Goal: Task Accomplishment & Management: Manage account settings

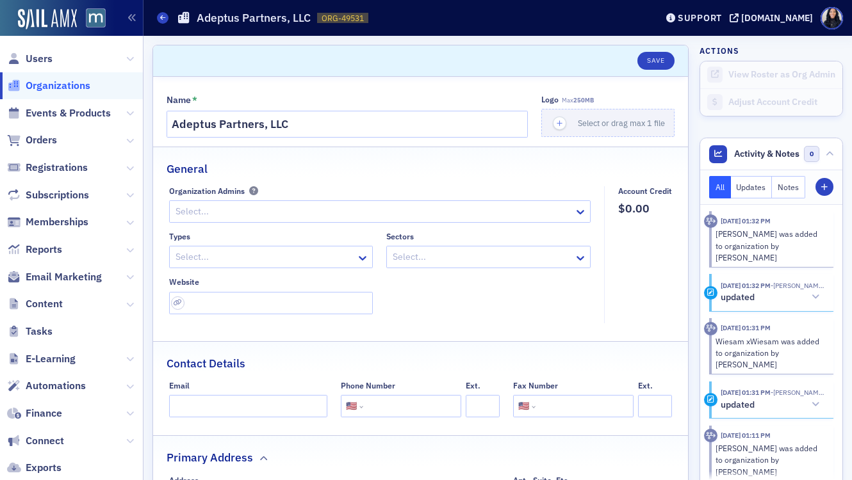
select select "US"
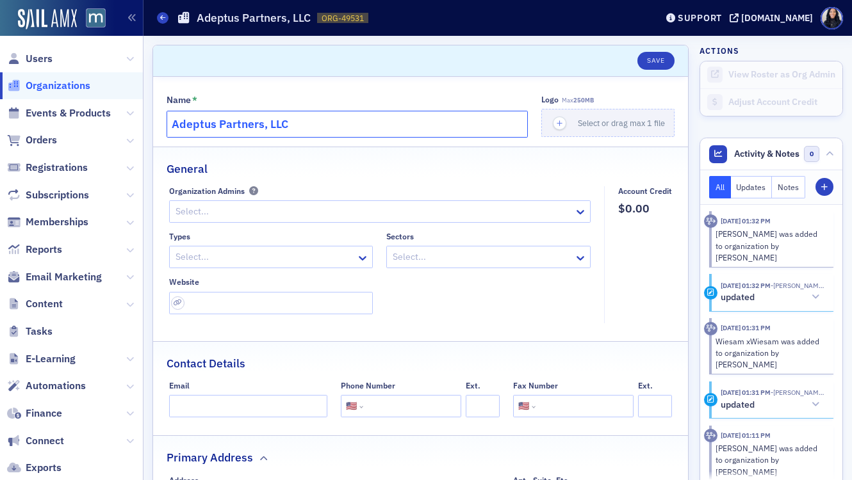
click at [290, 130] on input "Adeptus Partners, LLC" at bounding box center [346, 124] width 361 height 27
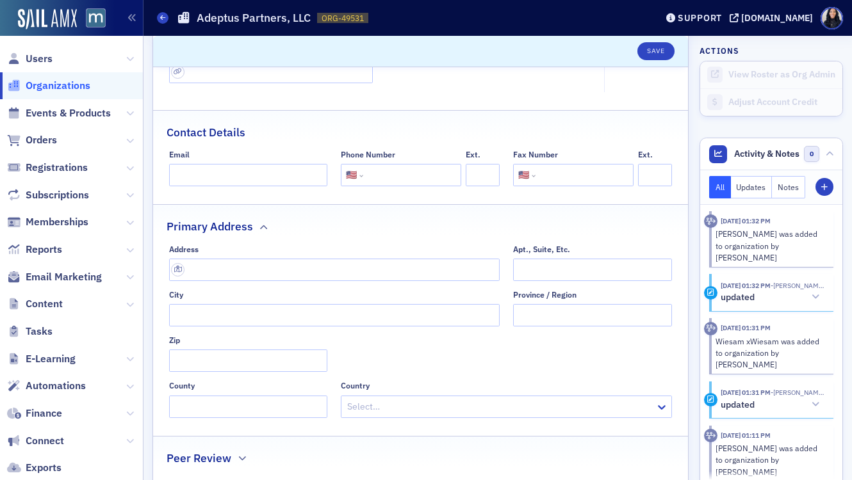
scroll to position [235, 0]
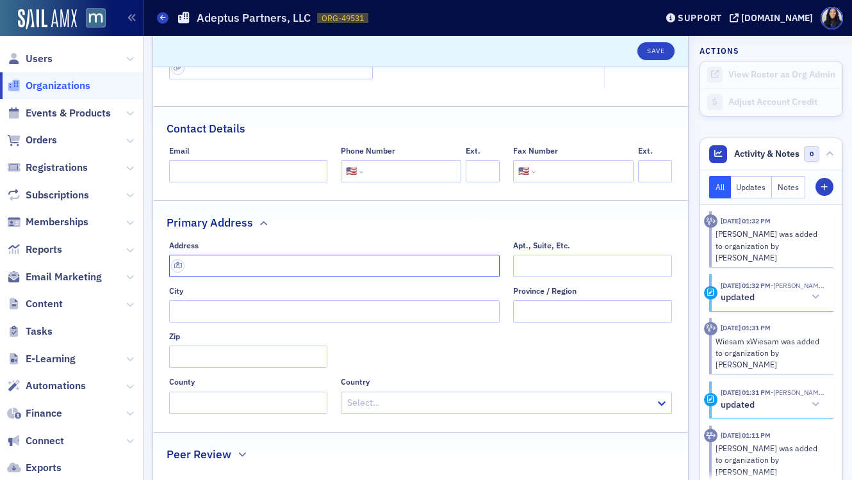
click at [248, 264] on input "text" at bounding box center [334, 266] width 331 height 22
paste input "3311 Olney Sandy Spring Rd, Olney, MD 20832"
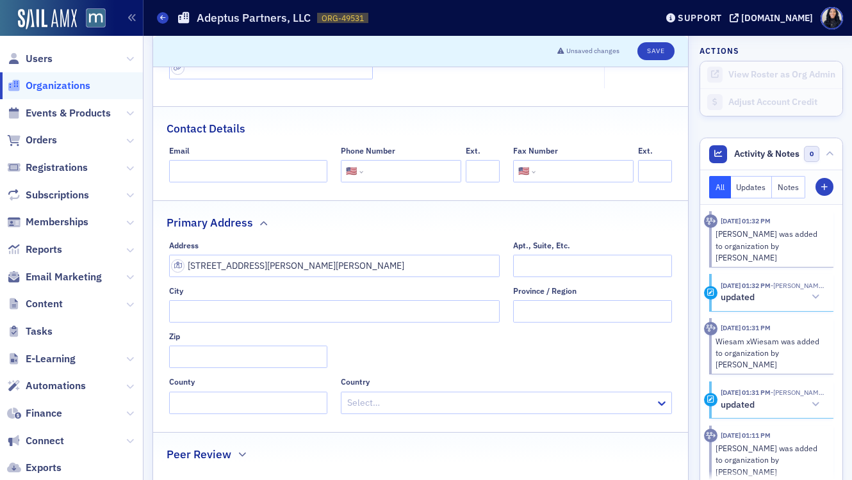
type input "3311 Olney Sandy Spring Rd"
type input "Olney"
type input "20832-1411"
type input "Montgomery County"
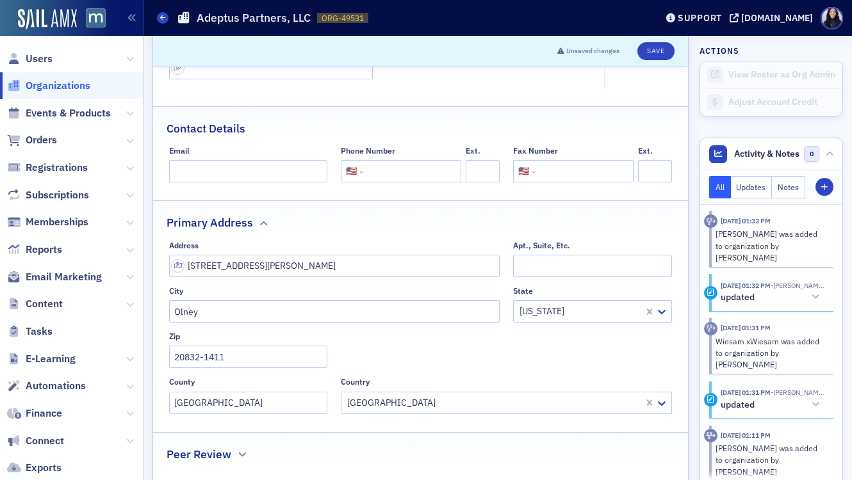
click at [401, 168] on input "tel" at bounding box center [411, 171] width 90 height 22
paste input "(301) 929-9700"
type input "(301) 929-9700"
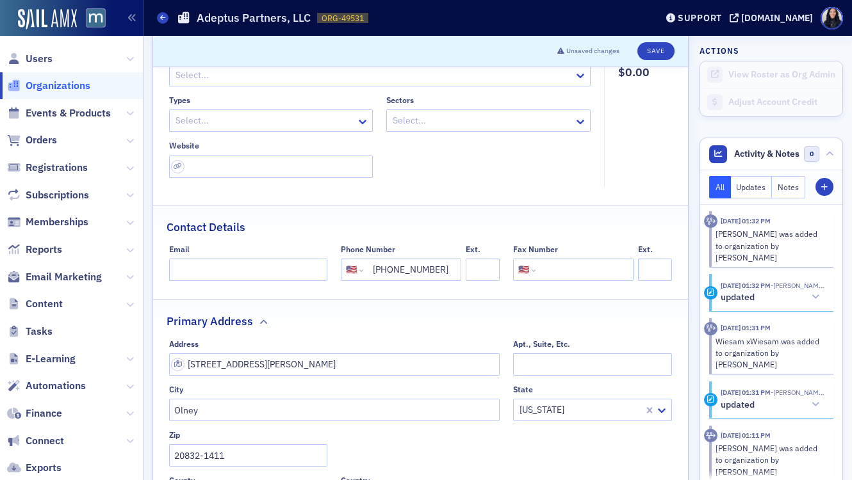
scroll to position [121, 0]
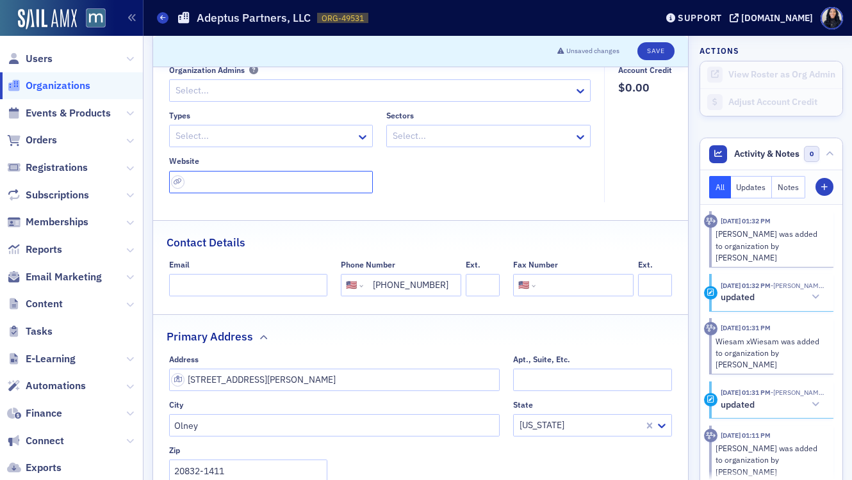
click at [231, 188] on input "url" at bounding box center [271, 182] width 204 height 22
paste input "https://adeptusadvisors.com/"
type input "https://adeptusadvisors.com/"
click at [429, 204] on fieldset "General Organization Admins Select... Types Select... Sectors Select... Website…" at bounding box center [420, 119] width 535 height 186
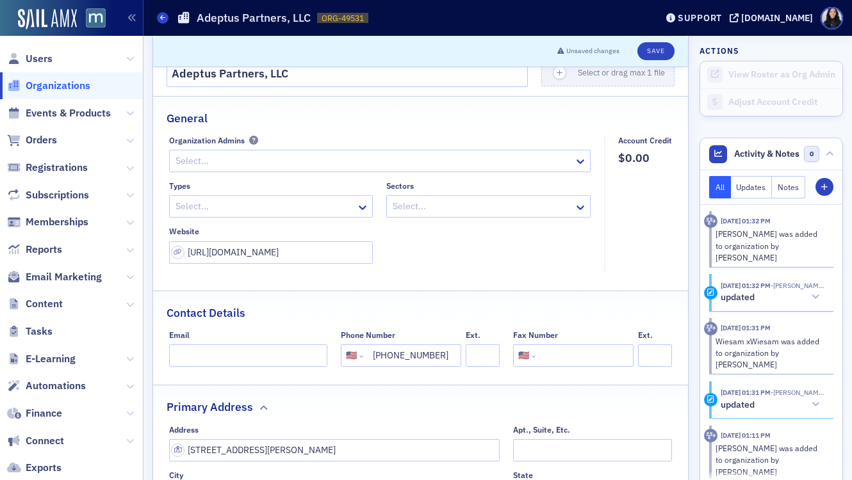
scroll to position [0, 0]
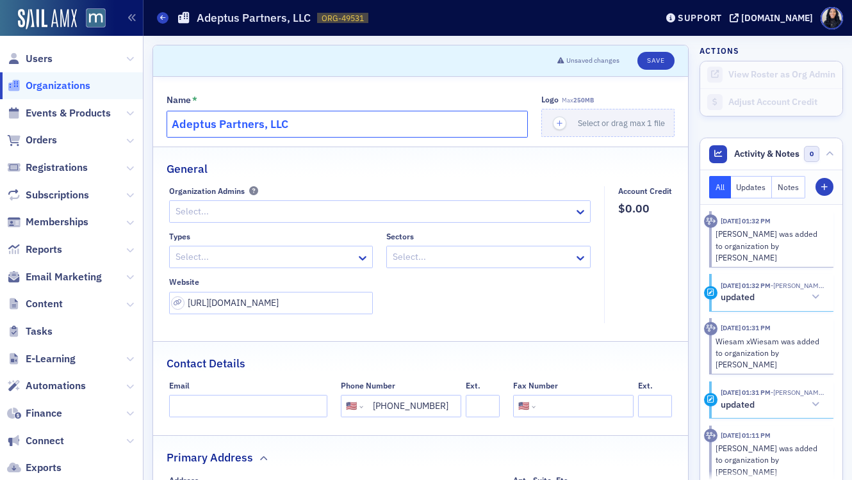
click at [339, 120] on input "Adeptus Partners, LLC" at bounding box center [346, 124] width 361 height 27
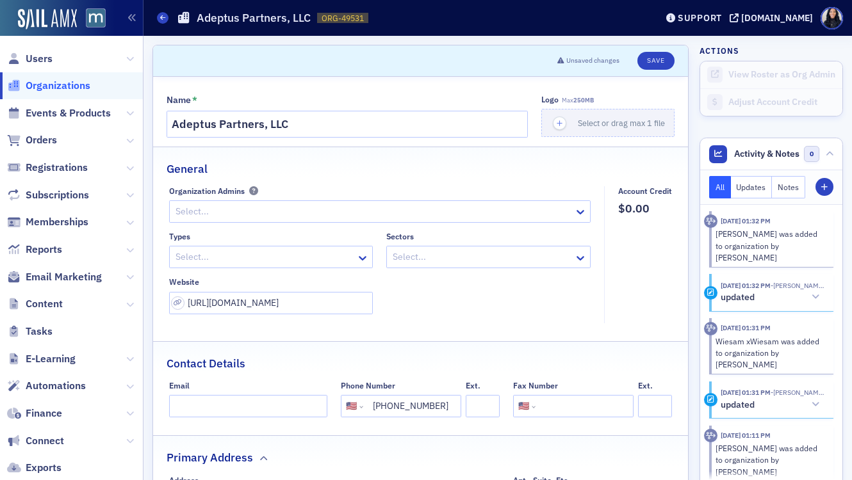
click at [415, 257] on div at bounding box center [481, 257] width 181 height 16
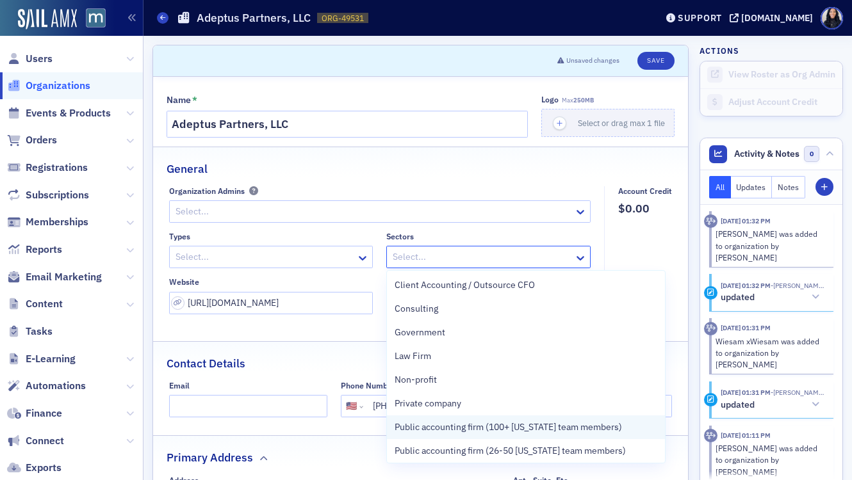
click at [415, 428] on span "Public accounting firm (100+ [US_STATE] team members)" at bounding box center [507, 427] width 227 height 13
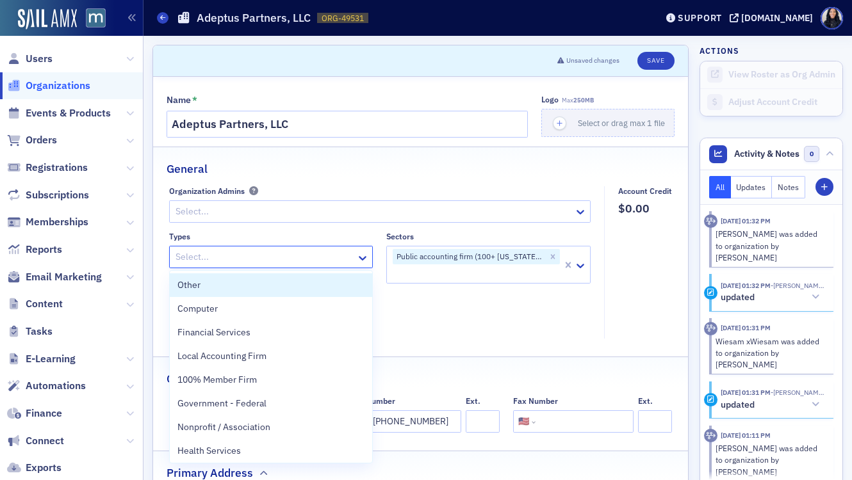
click at [311, 259] on div at bounding box center [264, 257] width 181 height 16
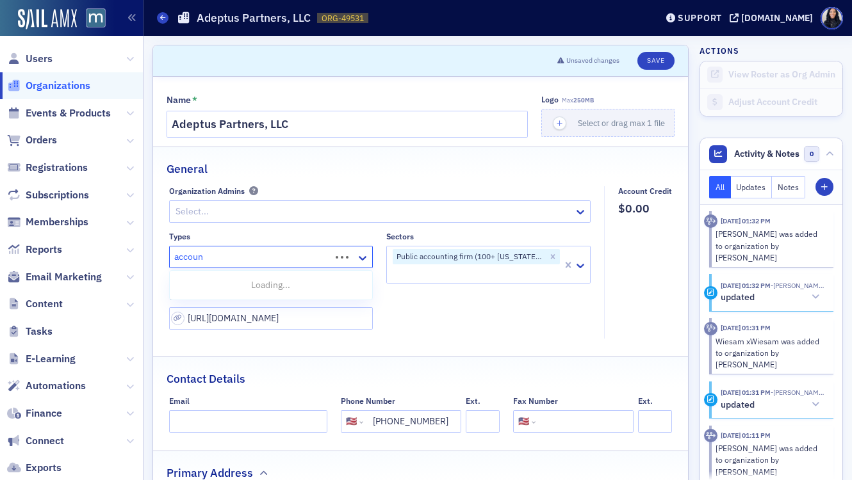
type input "account"
click at [243, 316] on div "Accounting Firm" at bounding box center [271, 308] width 188 height 13
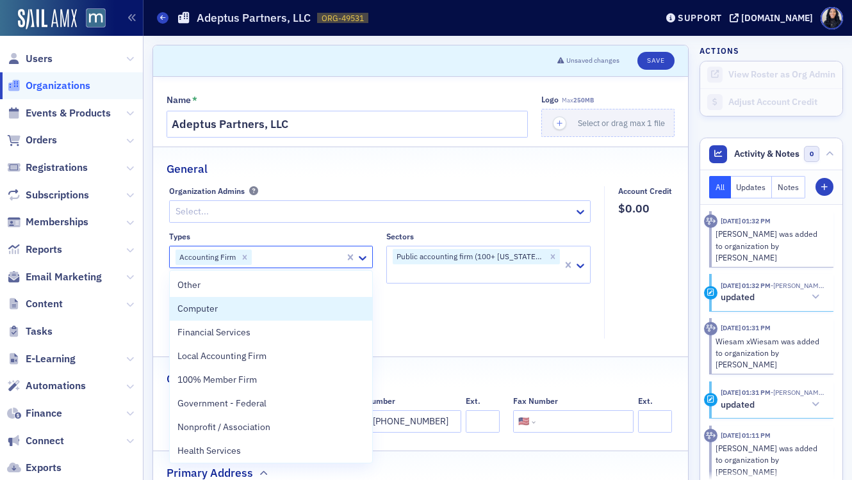
click at [429, 305] on div "Types option Accounting Firm, selected. Computer, 2 of 35. 35 results available…" at bounding box center [380, 280] width 422 height 97
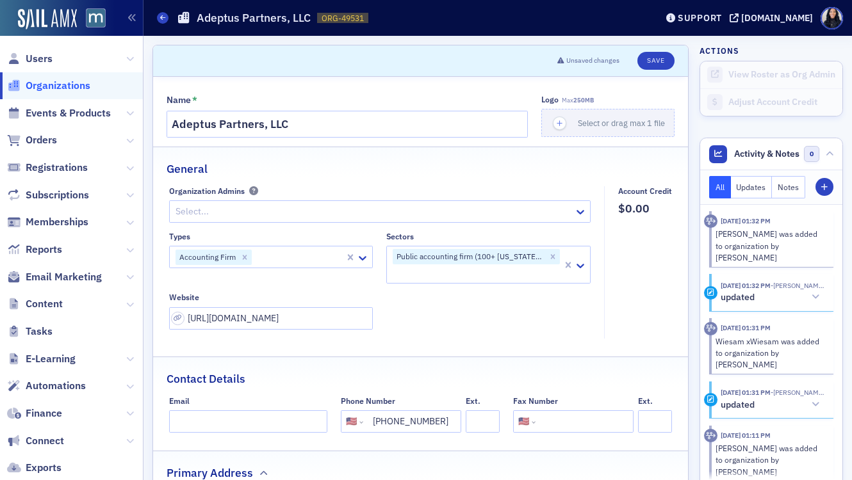
click at [269, 259] on div at bounding box center [298, 257] width 91 height 16
type input "fina"
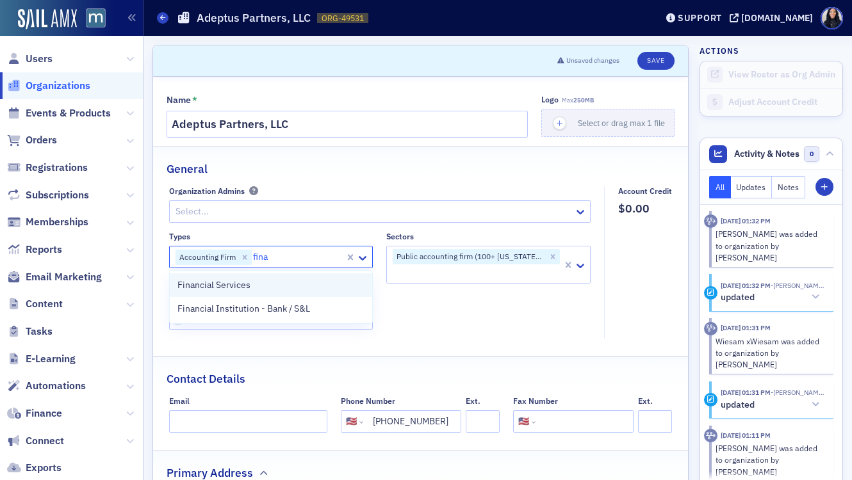
click at [242, 284] on span "Financial Services" at bounding box center [213, 285] width 73 height 13
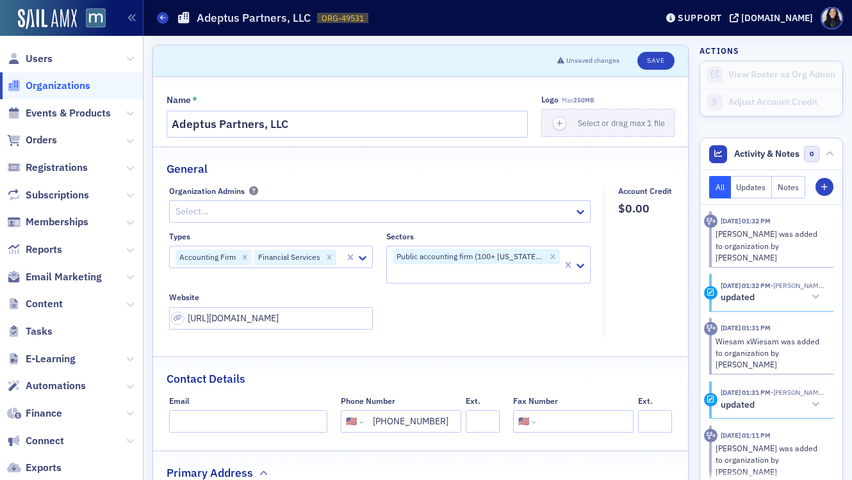
click at [416, 313] on div "Types Accounting Firm Financial Services Sectors Public accounting firm (100+ M…" at bounding box center [380, 280] width 422 height 97
click at [660, 60] on button "Save" at bounding box center [655, 61] width 36 height 18
select select "US"
click at [490, 177] on fieldset "General Organization Admins Select... Types Accounting Firm Financial Services …" at bounding box center [420, 247] width 535 height 201
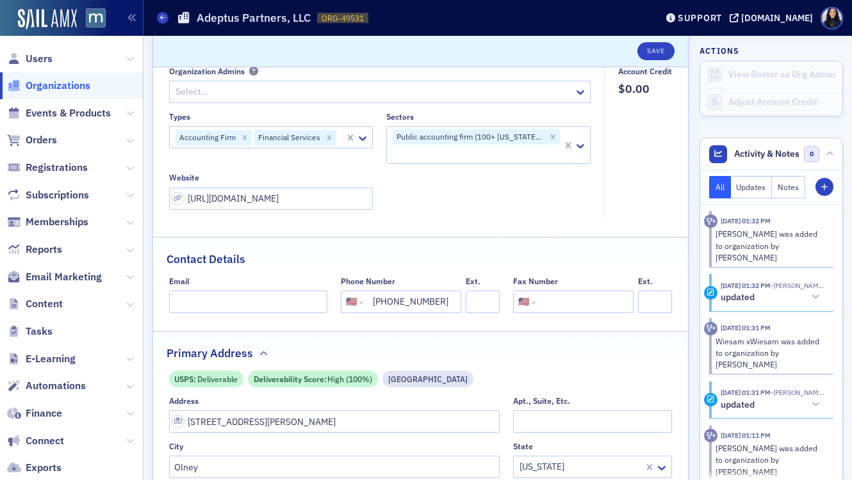
scroll to position [114, 0]
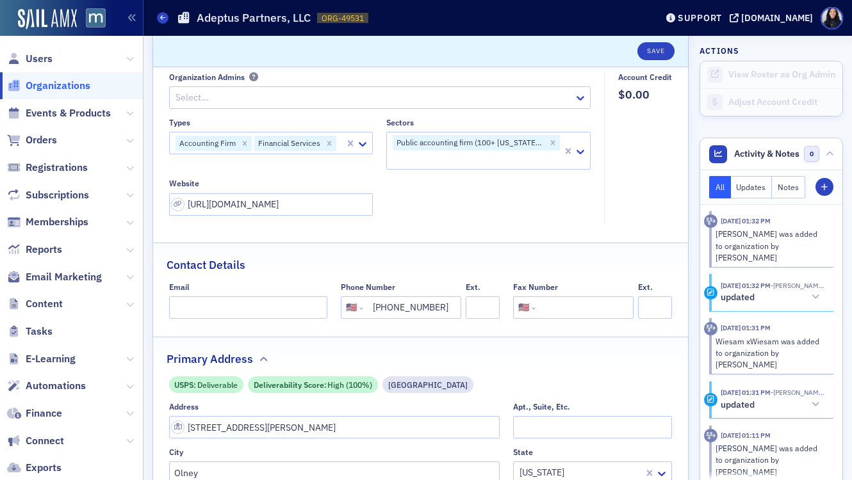
click at [339, 144] on div at bounding box center [340, 143] width 6 height 16
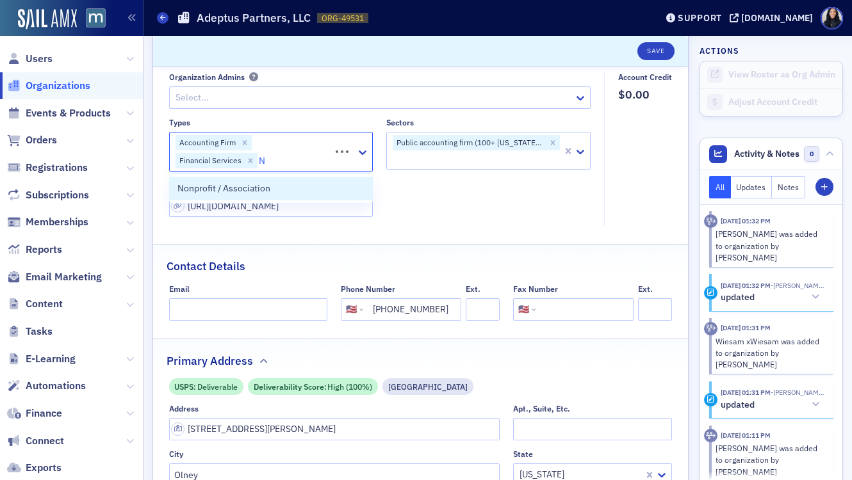
type input "Na"
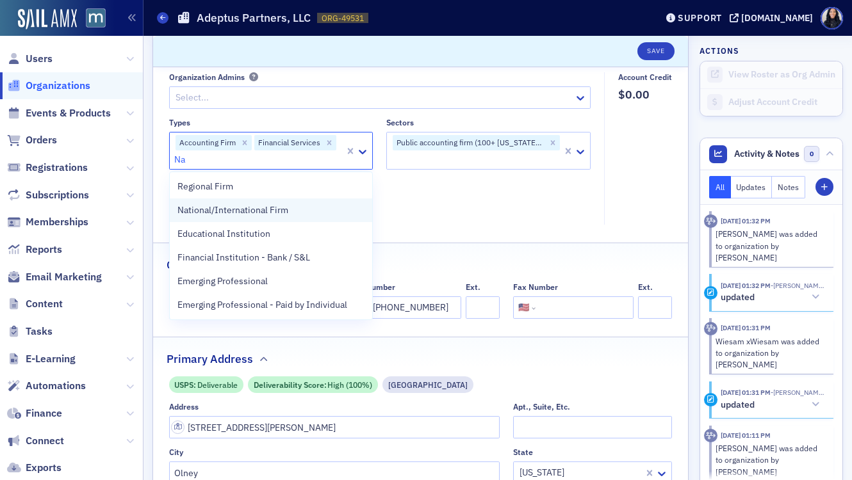
click at [212, 208] on span "National/International Firm" at bounding box center [232, 210] width 111 height 13
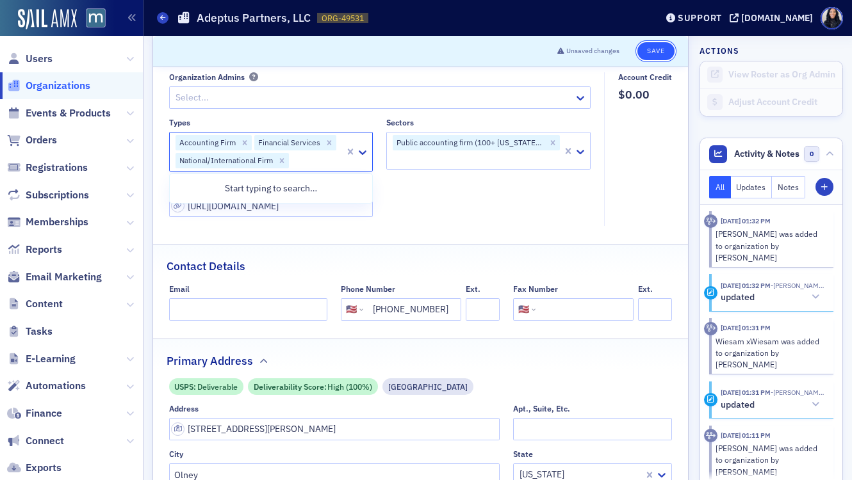
click at [658, 54] on button "Save" at bounding box center [655, 51] width 36 height 18
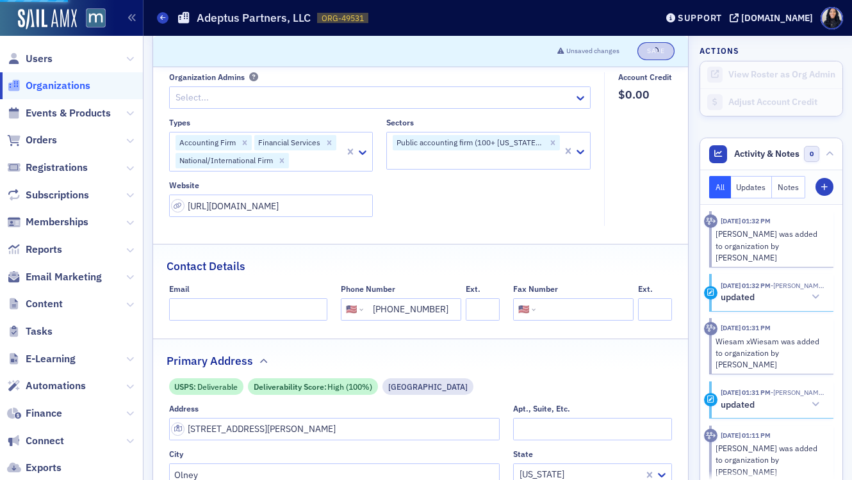
select select "US"
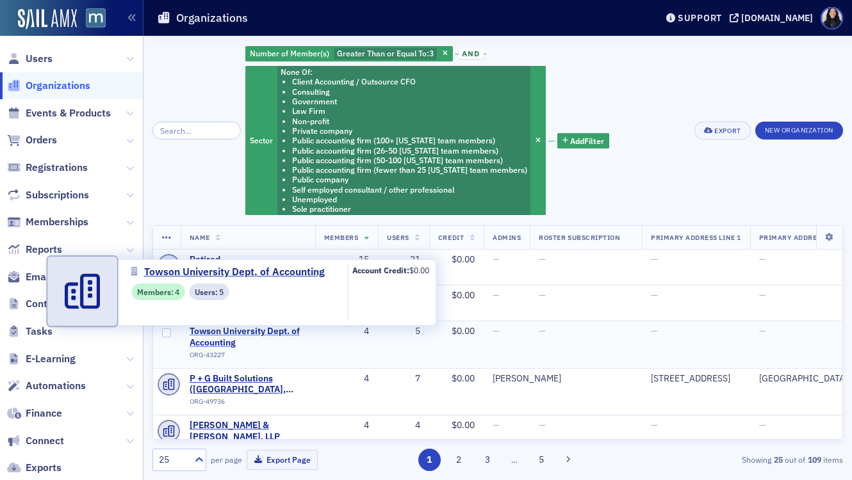
click at [230, 335] on span "Towson University Dept. of Accounting" at bounding box center [248, 337] width 117 height 22
select select "US"
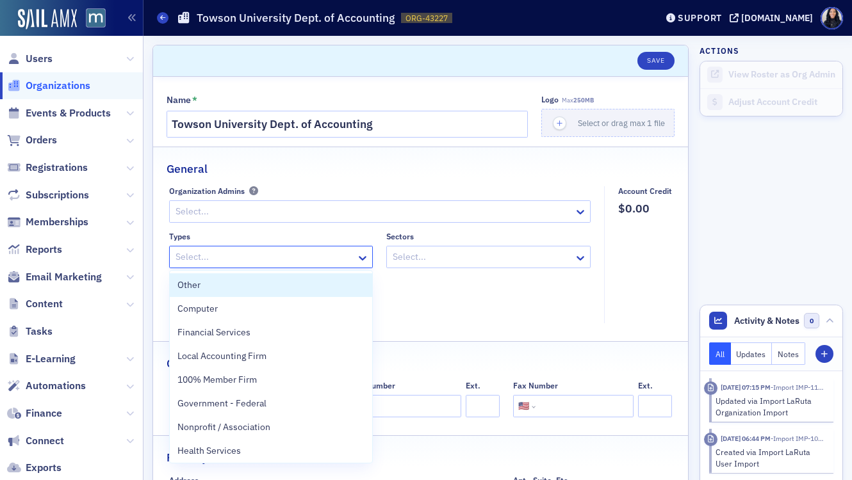
click at [230, 259] on div at bounding box center [264, 257] width 181 height 16
type input "Edu"
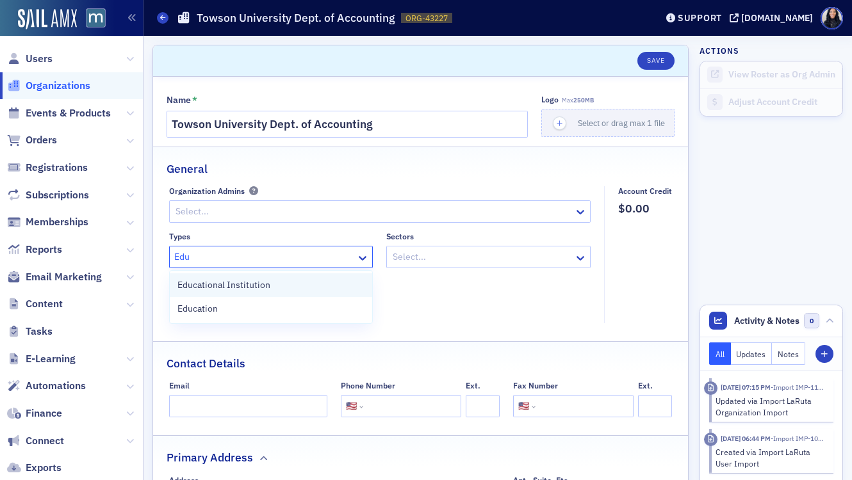
click at [228, 289] on span "Educational Institution" at bounding box center [223, 285] width 93 height 13
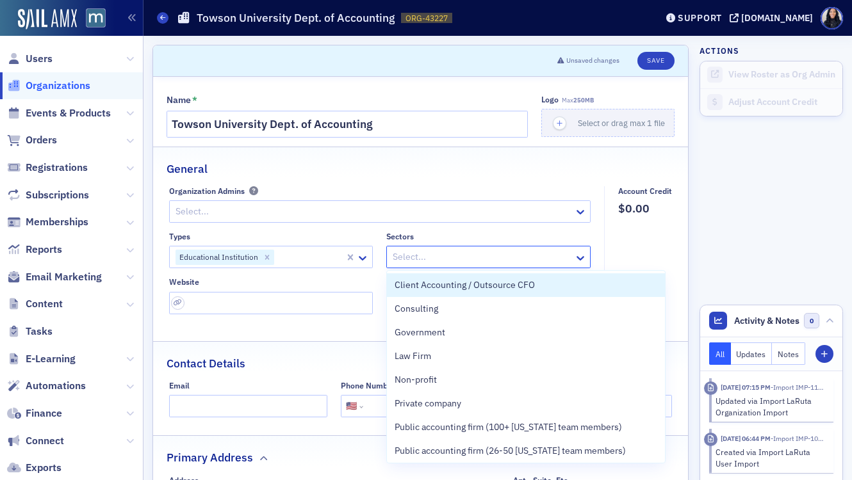
click at [426, 256] on div at bounding box center [481, 257] width 181 height 16
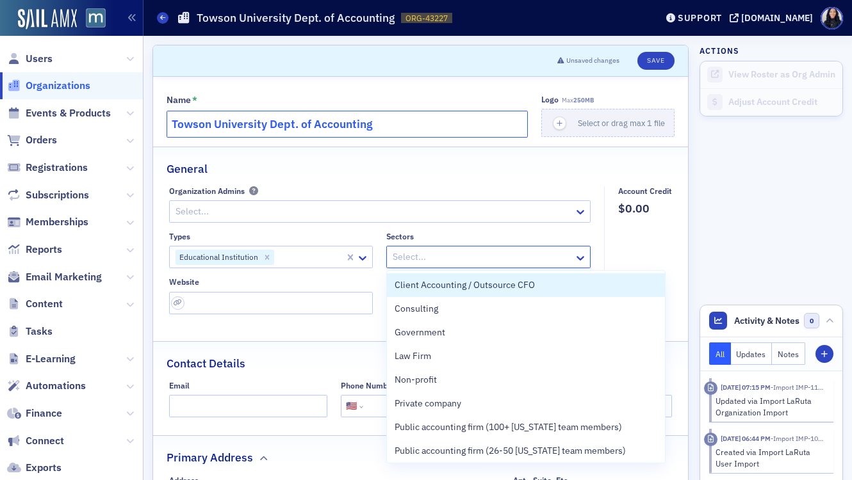
click at [362, 120] on input "Towson University Dept. of Accounting" at bounding box center [346, 124] width 361 height 27
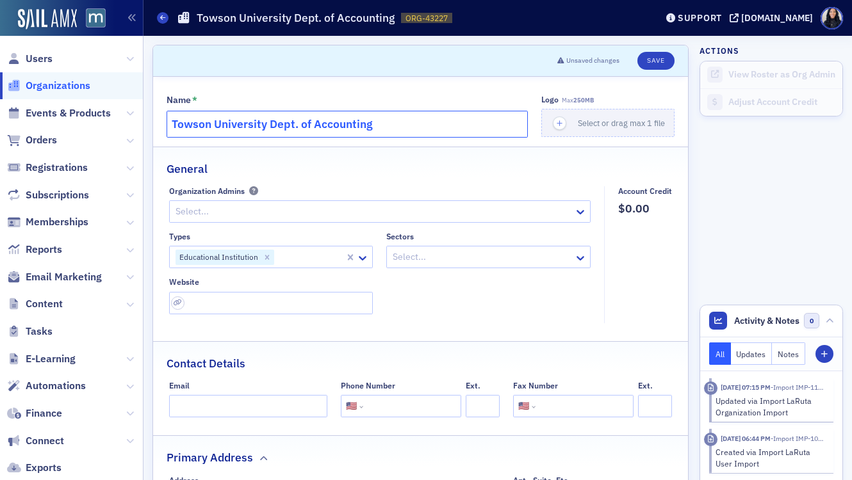
click at [362, 120] on input "Towson University Dept. of Accounting" at bounding box center [346, 124] width 361 height 27
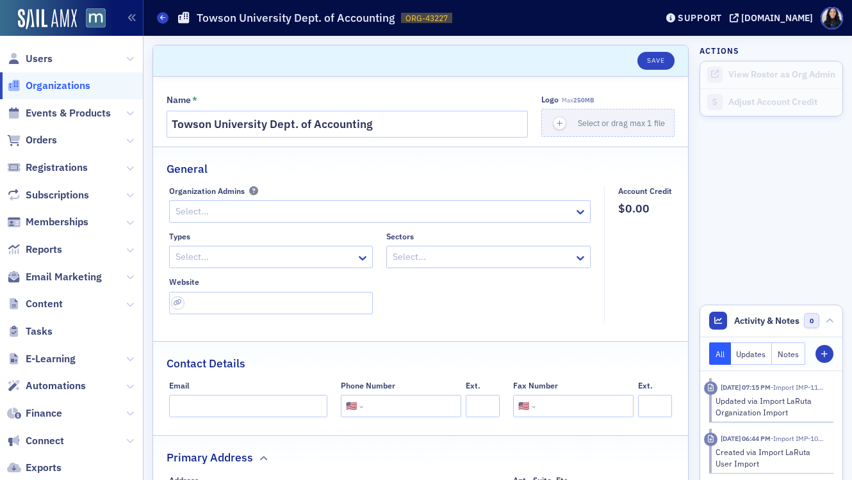
select select "US"
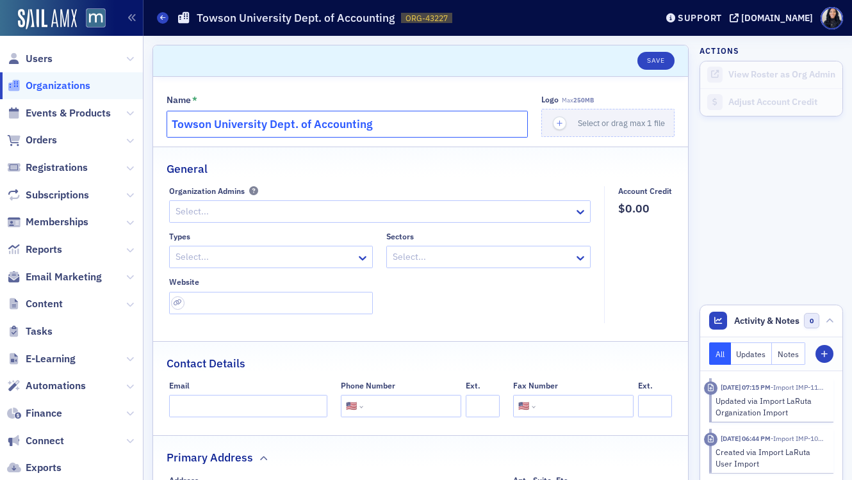
click at [334, 125] on input "Towson University Dept. of Accounting" at bounding box center [346, 124] width 361 height 27
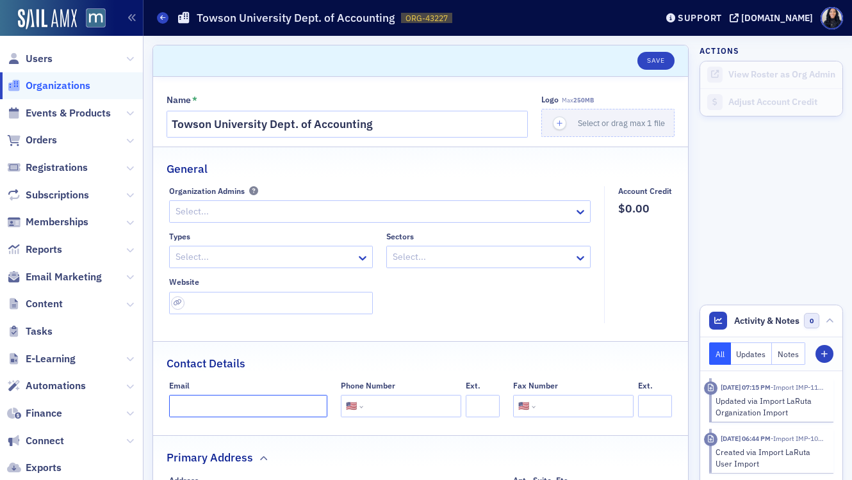
click at [188, 403] on input "Email" at bounding box center [248, 406] width 159 height 22
paste input "tuaccounting@towson.edu"
type input "tuaccounting@towson.edu"
click at [375, 408] on input "tel" at bounding box center [411, 406] width 90 height 22
paste input "(410) 704-2227"
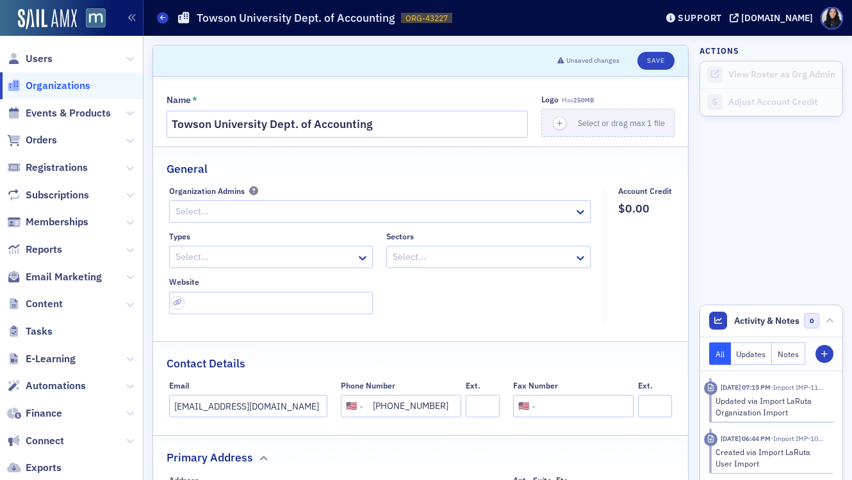
type input "(410) 704-2227"
click at [424, 355] on div "Contact Details" at bounding box center [420, 357] width 508 height 30
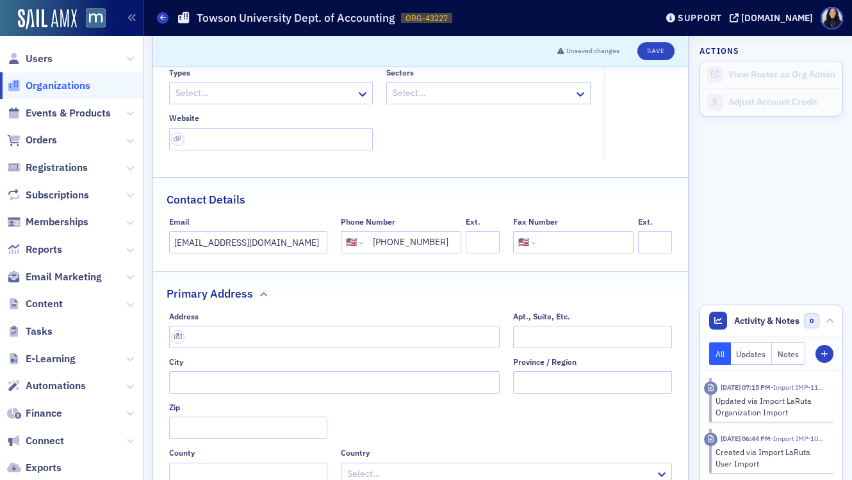
scroll to position [181, 0]
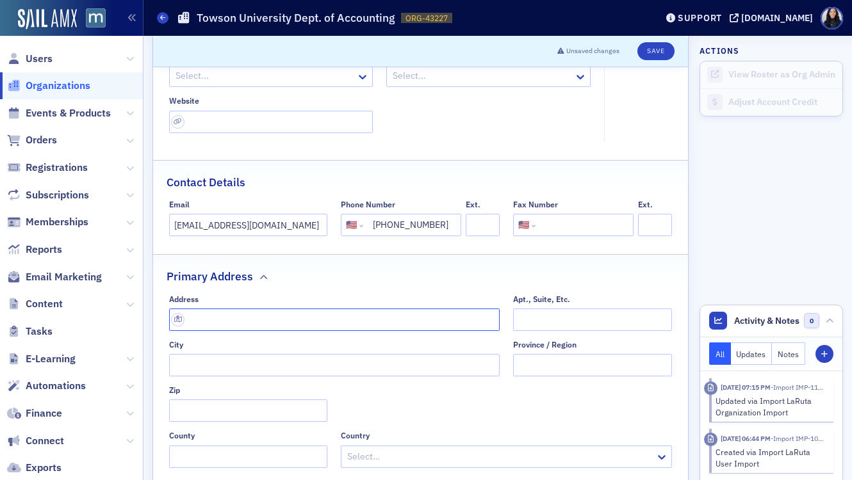
click at [214, 325] on input "text" at bounding box center [334, 320] width 331 height 22
paste input "Department of Accounting Towson University 8000 York Road Towson, MD 21252-0001"
click at [504, 337] on div "Address Department of Accounting Towson University 8000 York Road Towson, MD 21…" at bounding box center [420, 382] width 503 height 174
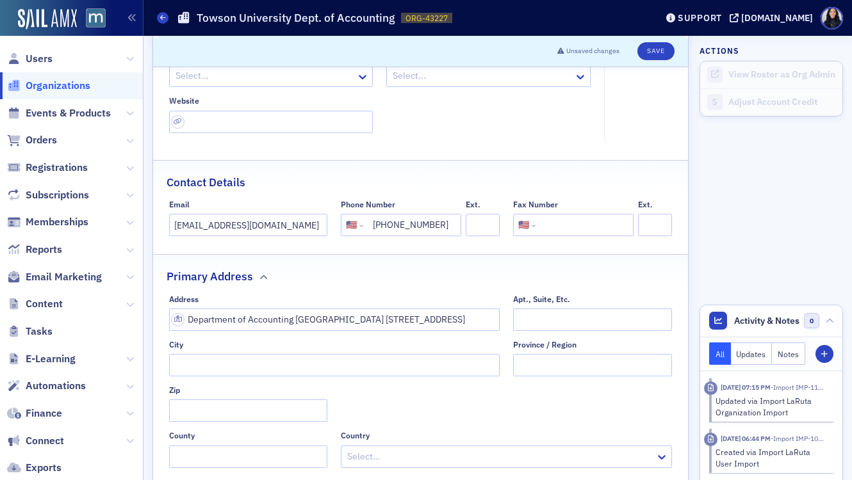
click at [481, 333] on div "Address Department of Accounting Towson University 8000 York Road Towson, MD 21…" at bounding box center [420, 382] width 503 height 174
click at [290, 323] on input "Department of Accounting Towson University 8000 York Road Towson, MD 21252-0001" at bounding box center [334, 320] width 331 height 22
drag, startPoint x: 323, startPoint y: 321, endPoint x: 176, endPoint y: 321, distance: 147.3
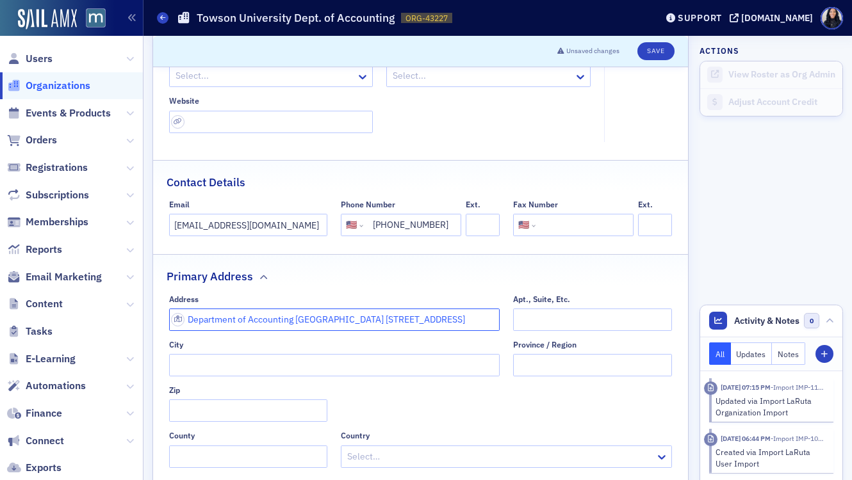
click at [176, 321] on input "Department of Accounting Towson University 8000 York Road Towson, MD 21252-0001" at bounding box center [334, 320] width 331 height 22
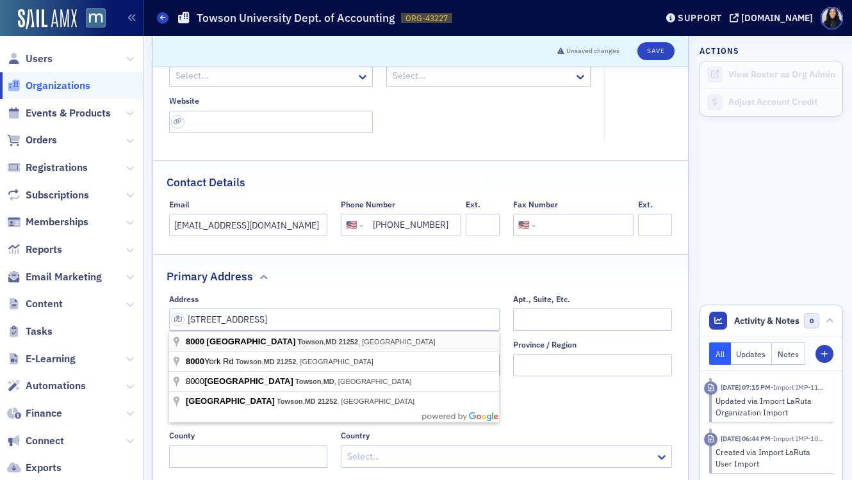
type input "8000 York Rd"
type input "Towson"
type input "21252"
type input "Baltimore County"
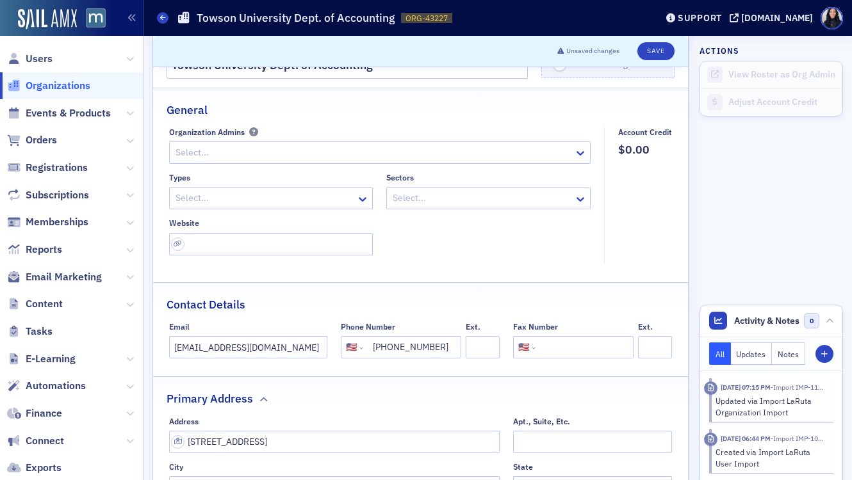
scroll to position [57, 0]
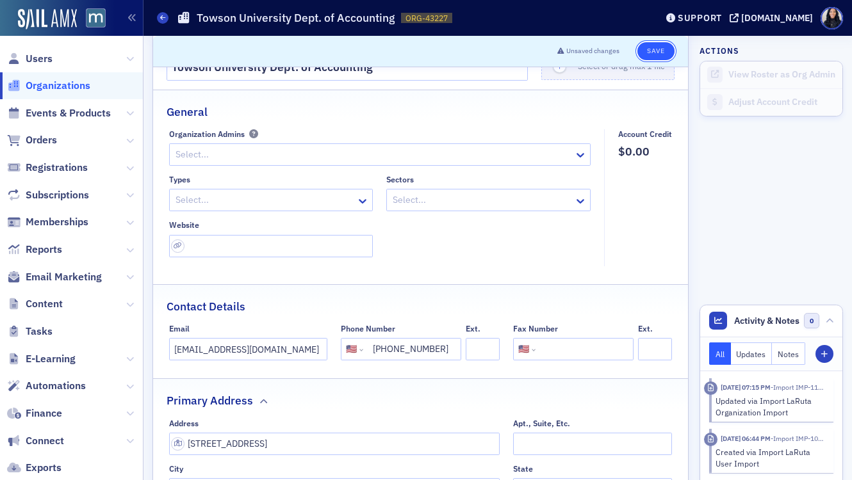
click at [656, 53] on button "Save" at bounding box center [655, 51] width 36 height 18
select select "US"
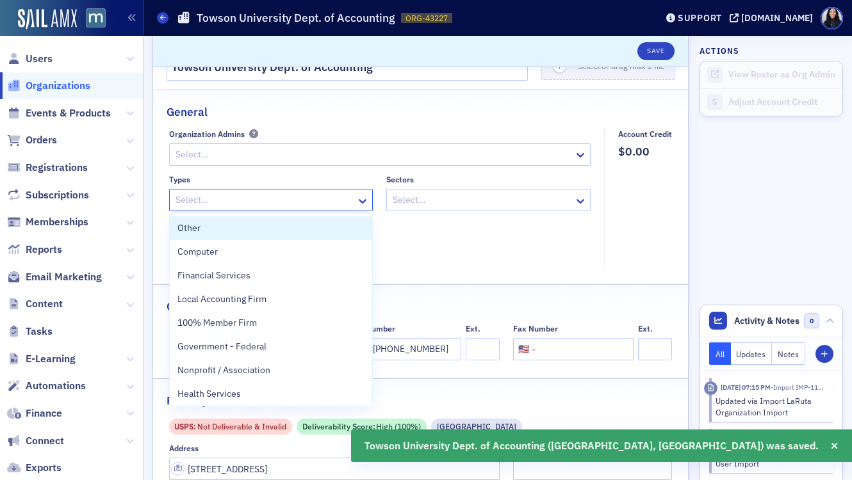
click at [309, 195] on div at bounding box center [264, 200] width 181 height 16
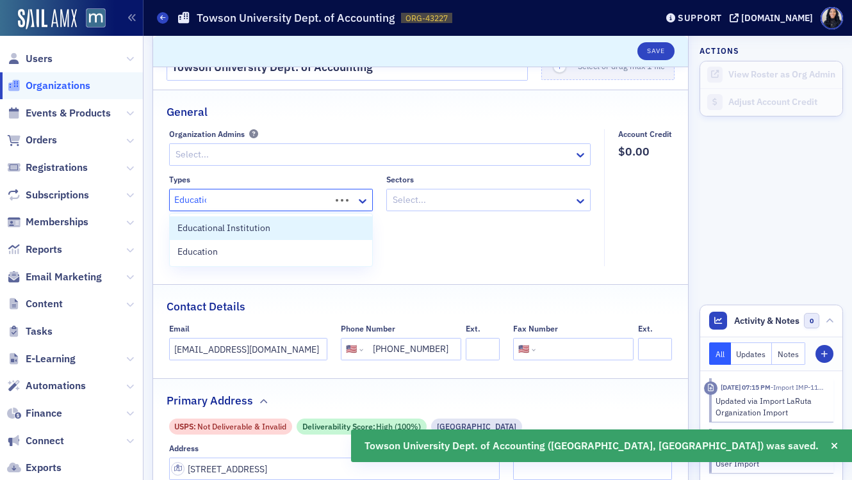
type input "Education"
click at [319, 223] on div "Educational Institution" at bounding box center [271, 228] width 188 height 13
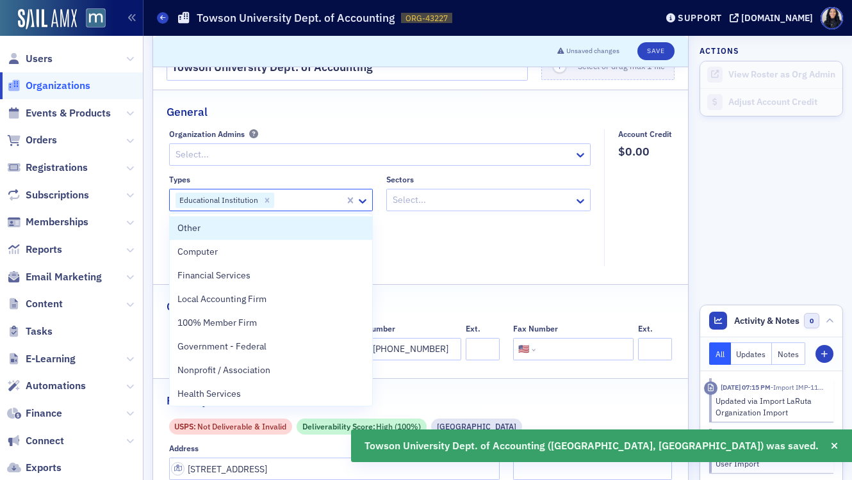
click at [443, 190] on div "Select..." at bounding box center [488, 200] width 204 height 22
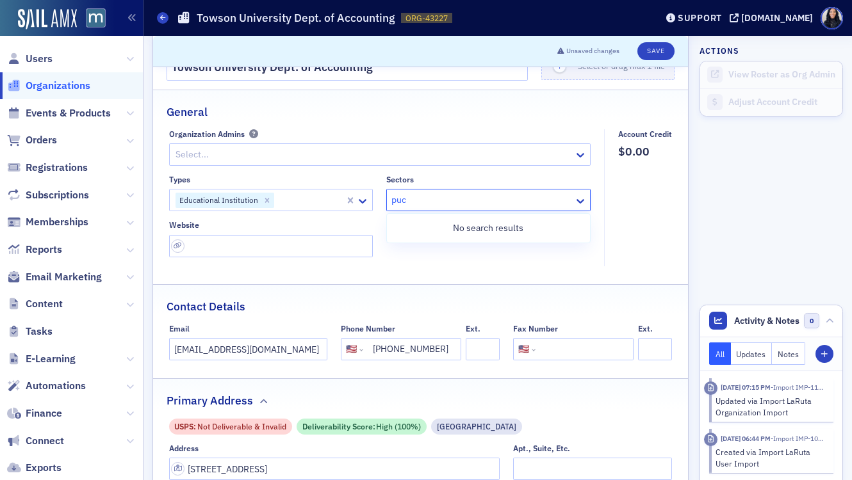
type input "pu"
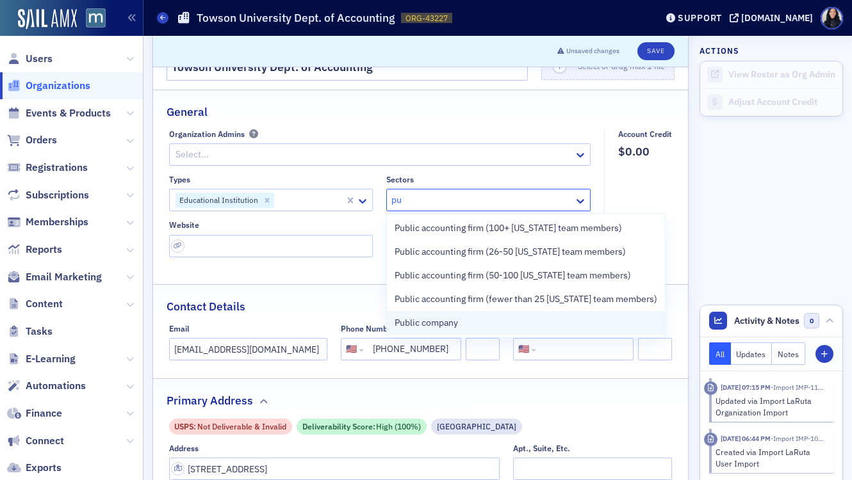
click at [414, 321] on span "Public company" at bounding box center [425, 322] width 63 height 13
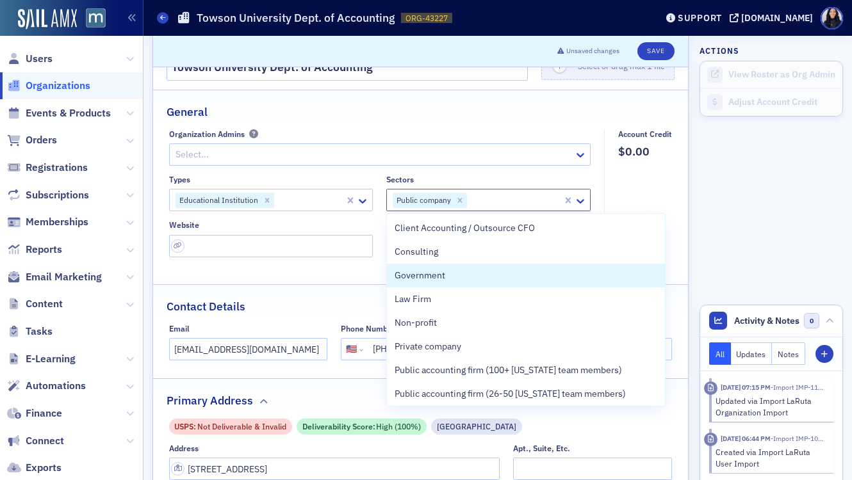
click at [309, 280] on div "Name * Towson University Dept. of Accounting Logo Max 250MB Select or drag max …" at bounding box center [420, 414] width 535 height 789
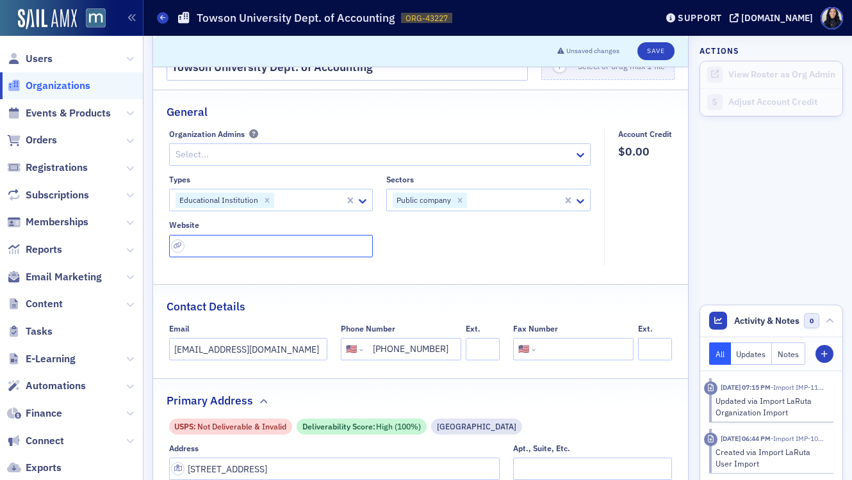
click at [204, 249] on input "url" at bounding box center [271, 246] width 204 height 22
paste input "https://www.towson.edu/cbe/departments/accounting/"
type input "https://www.towson.edu/cbe/departments/accounting/"
click at [522, 244] on div "Types Educational Institution Sectors Public company Website https://www.towson…" at bounding box center [380, 216] width 422 height 83
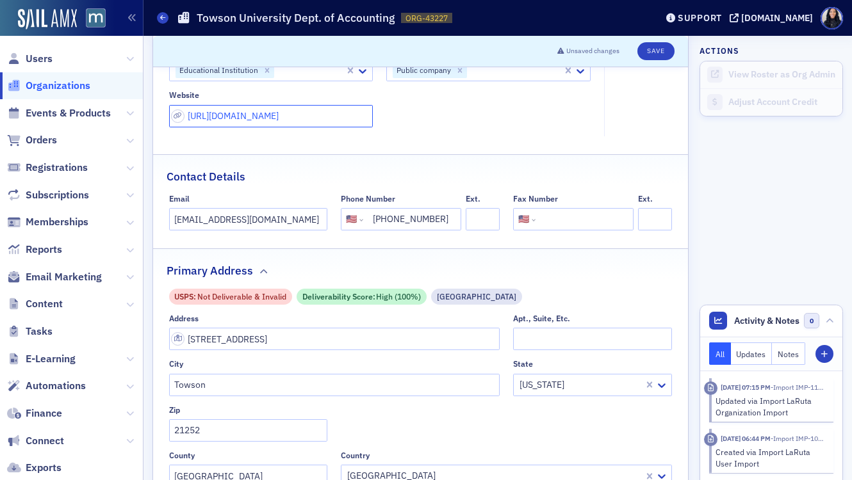
scroll to position [0, 0]
click at [658, 49] on button "Save" at bounding box center [655, 51] width 36 height 18
select select "US"
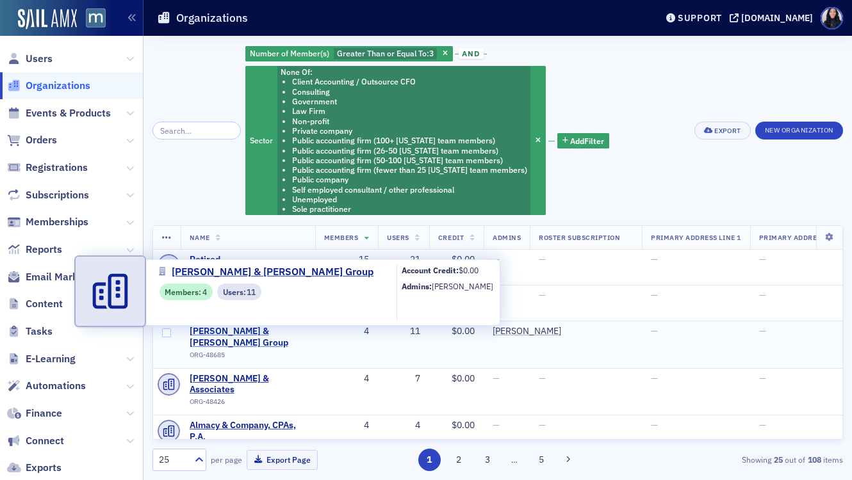
click at [260, 332] on span "[PERSON_NAME] & [PERSON_NAME] Group" at bounding box center [248, 337] width 117 height 22
select select "US"
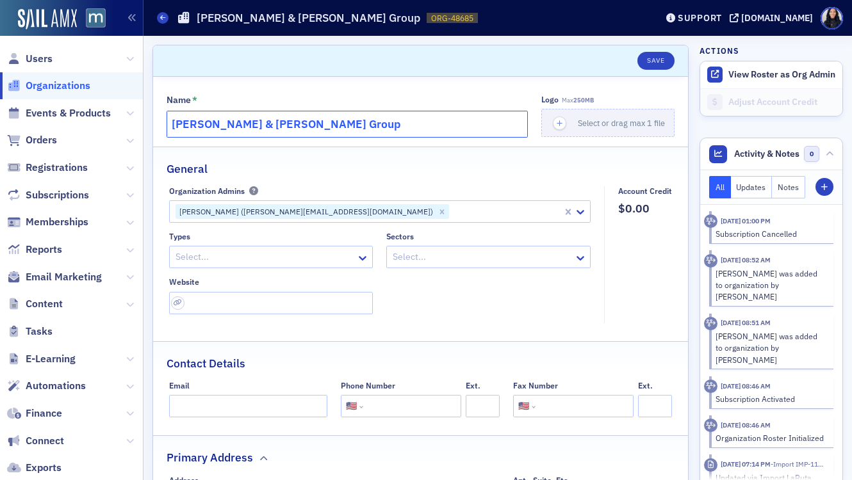
click at [206, 127] on input "[PERSON_NAME] & [PERSON_NAME] Group" at bounding box center [346, 124] width 361 height 27
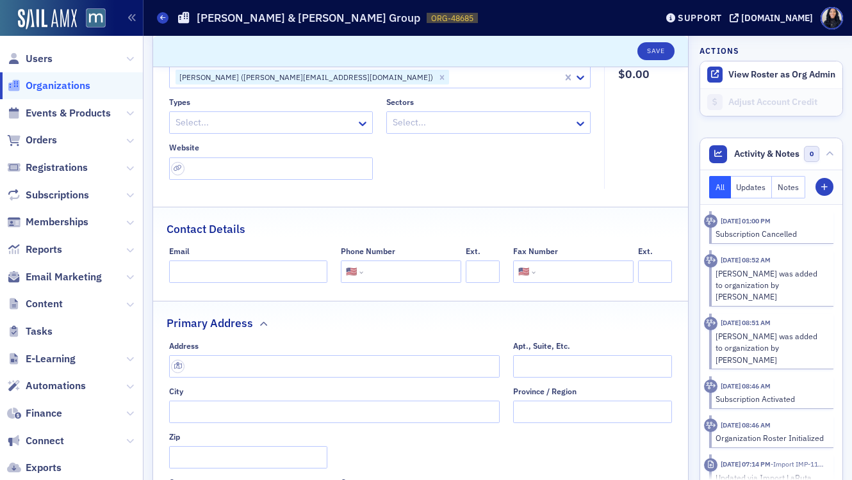
scroll to position [193, 0]
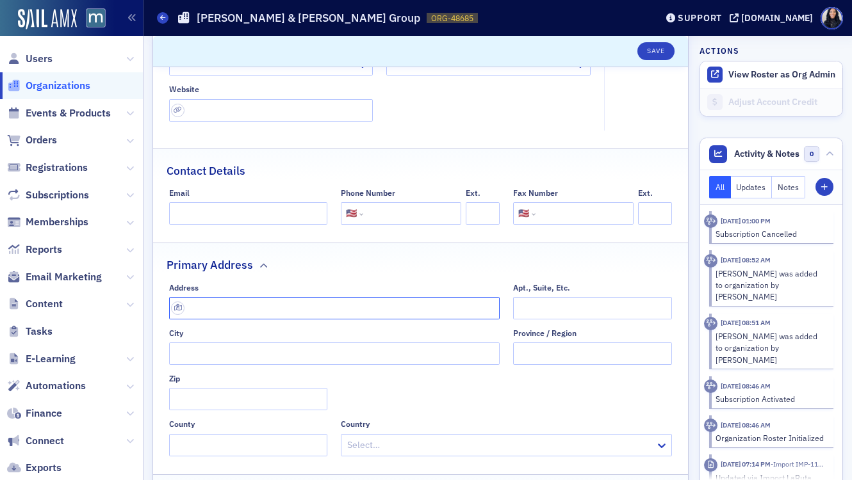
click at [353, 313] on input "text" at bounding box center [334, 308] width 331 height 22
paste input "[STREET_ADDRESS]"
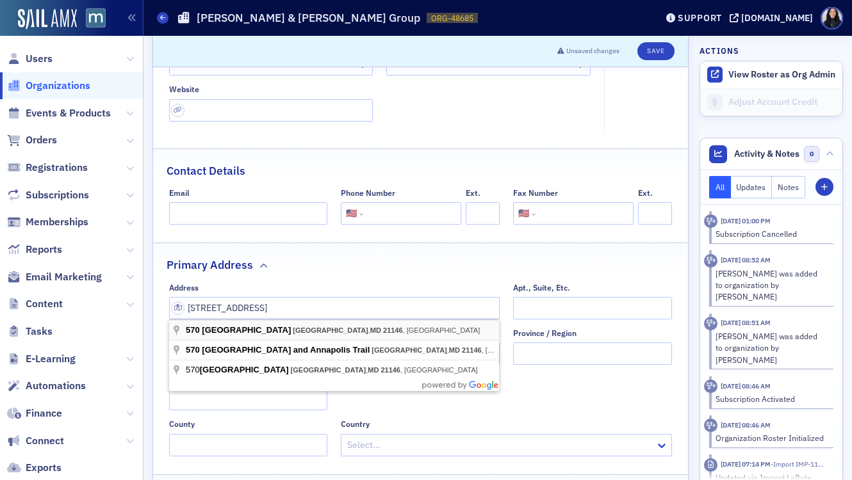
type input "[STREET_ADDRESS]"
type input "[GEOGRAPHIC_DATA]"
type input "21146-3818"
type input "[PERSON_NAME] Arundel County"
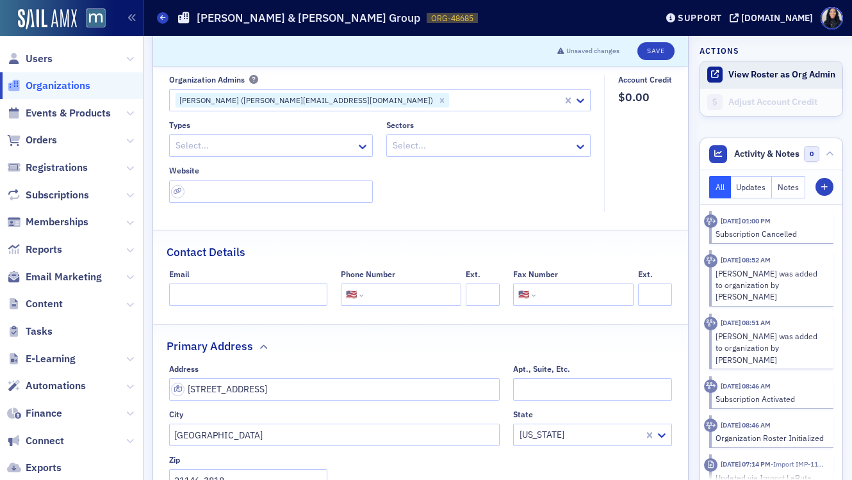
scroll to position [109, 0]
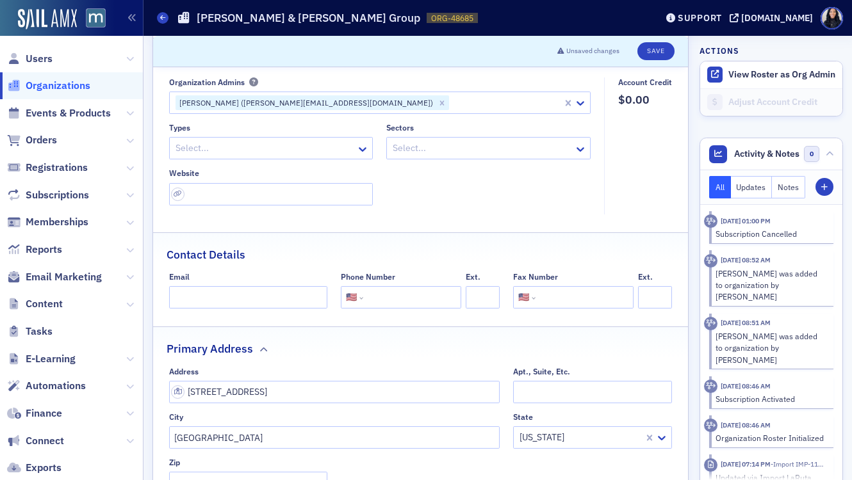
click at [393, 298] on input "tel" at bounding box center [411, 297] width 90 height 22
paste input "[PHONE_NUMBER]"
type input "[PHONE_NUMBER]"
click at [497, 248] on div "Contact Details" at bounding box center [420, 248] width 508 height 30
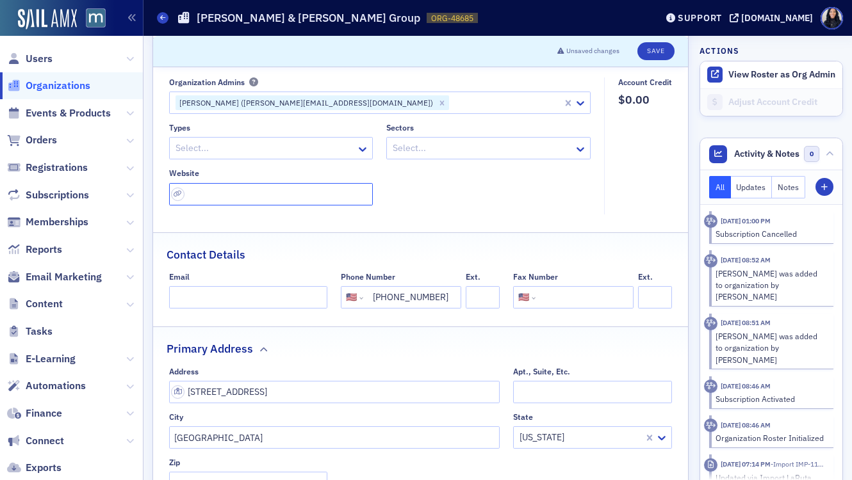
click at [226, 196] on input "url" at bounding box center [271, 194] width 204 height 22
paste input "[URL][DOMAIN_NAME]"
type input "[URL][DOMAIN_NAME]"
click at [295, 148] on div at bounding box center [264, 148] width 181 height 16
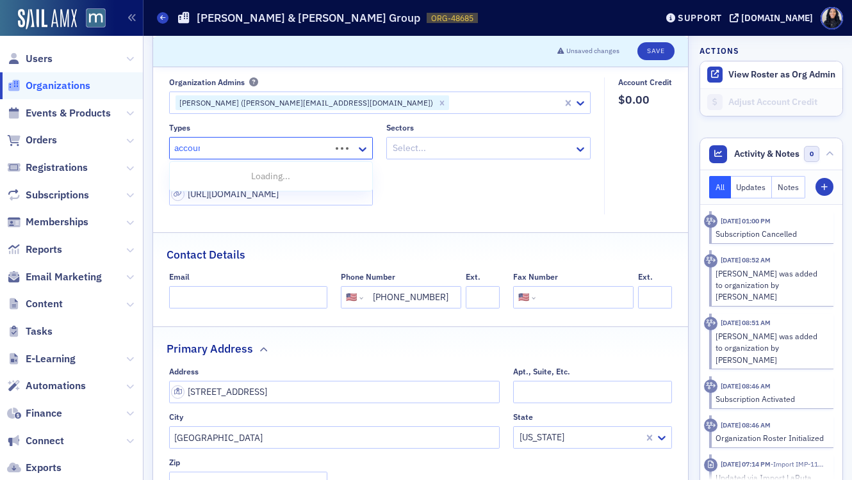
type input "account"
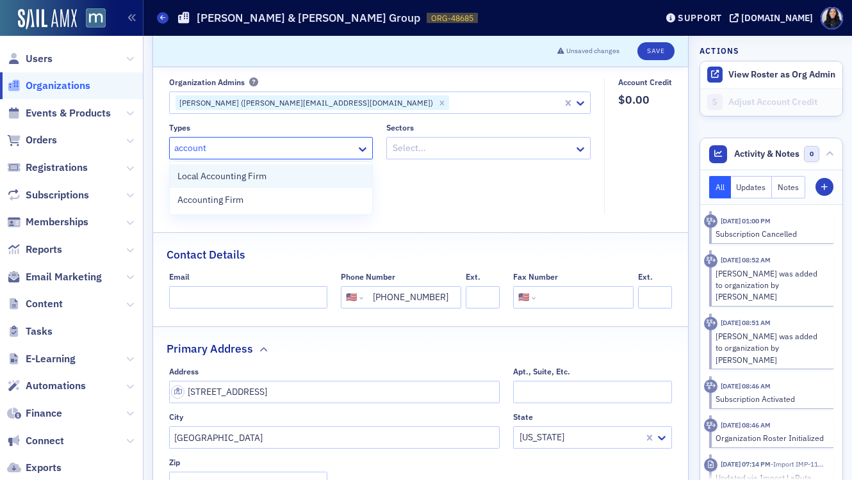
click at [268, 174] on div "Local Accounting Firm" at bounding box center [271, 176] width 188 height 13
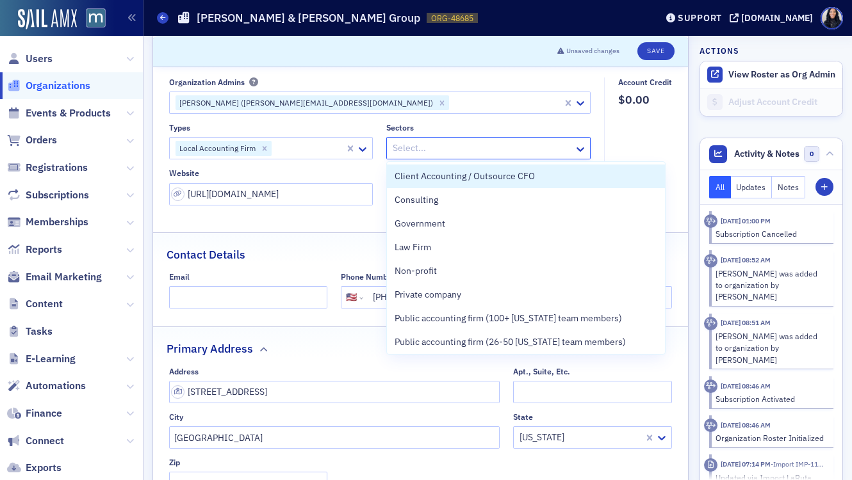
click at [405, 147] on div at bounding box center [481, 148] width 181 height 16
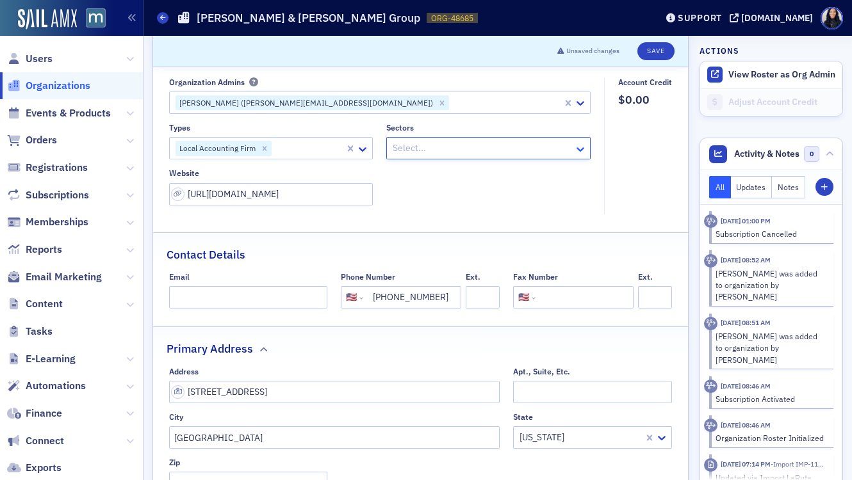
click at [581, 150] on icon at bounding box center [580, 149] width 8 height 4
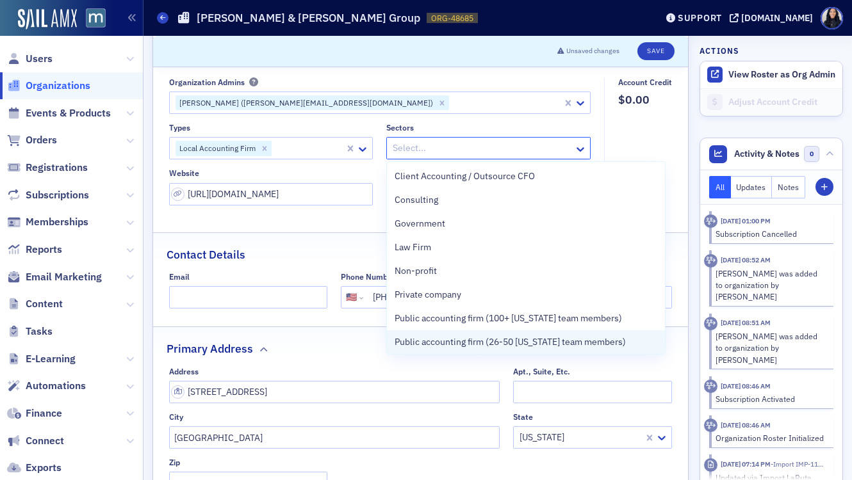
scroll to position [73, 0]
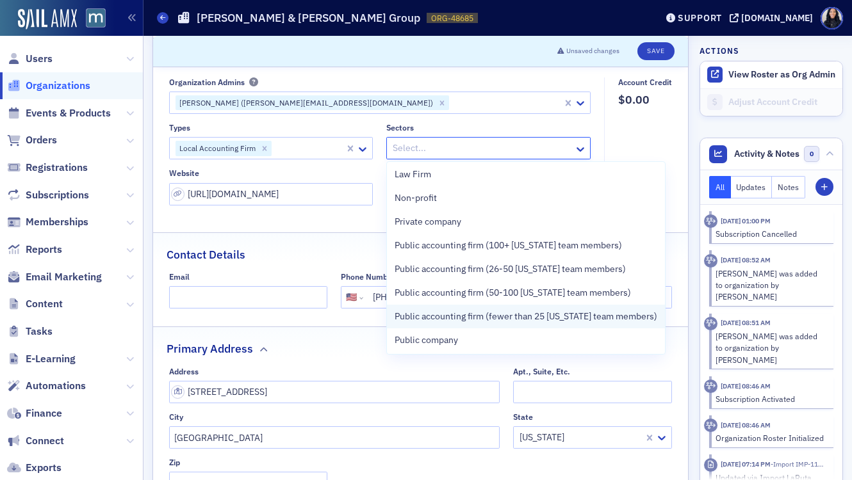
click at [496, 312] on span "Public accounting firm (fewer than 25 [US_STATE] team members)" at bounding box center [525, 316] width 263 height 13
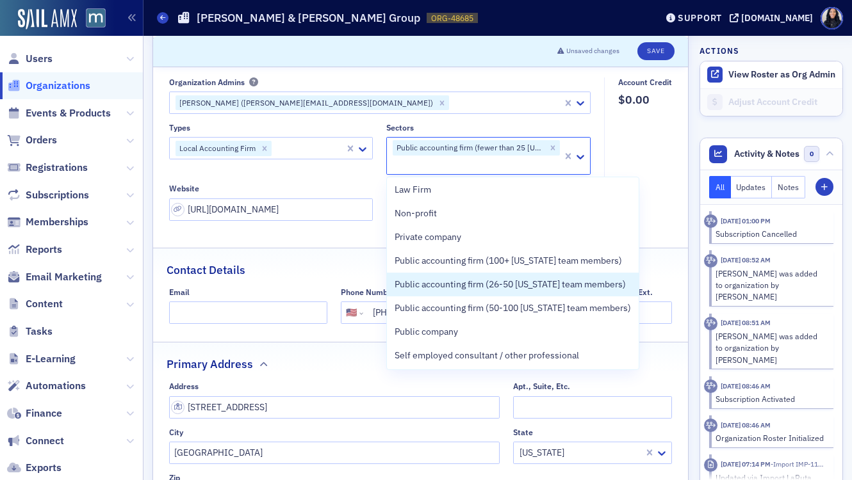
click at [350, 263] on div "Contact Details" at bounding box center [420, 263] width 508 height 30
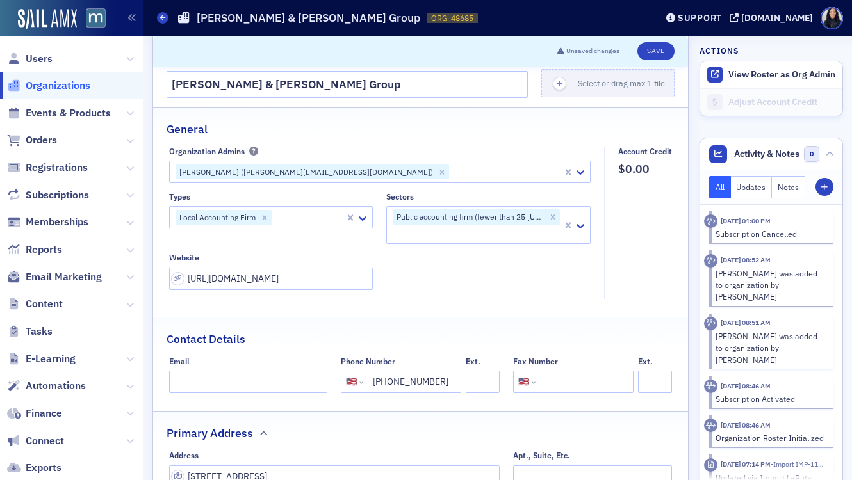
scroll to position [0, 0]
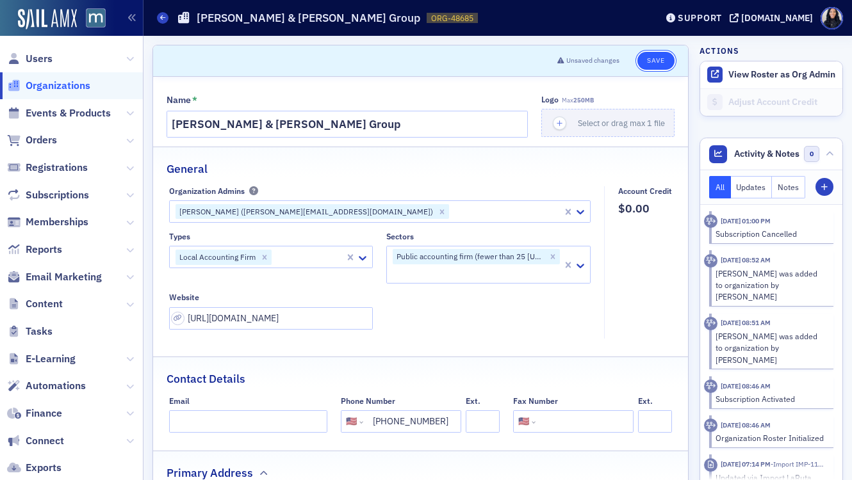
click at [647, 59] on button "Save" at bounding box center [655, 61] width 36 height 18
select select "US"
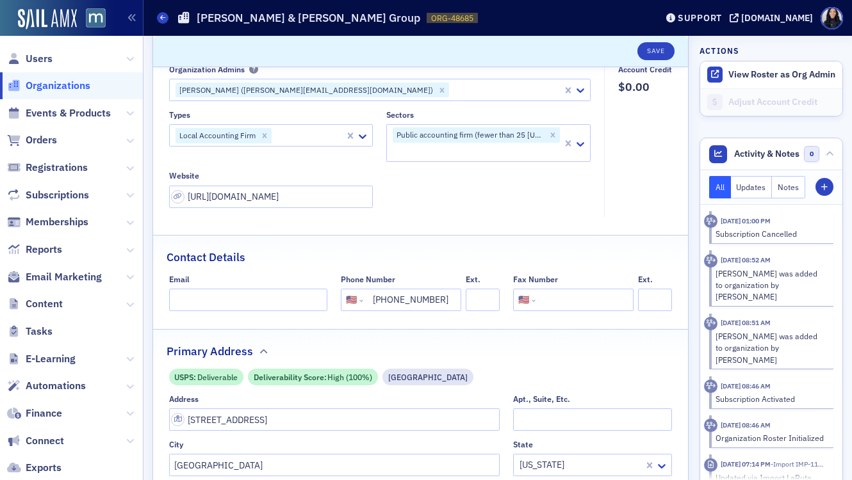
scroll to position [348, 0]
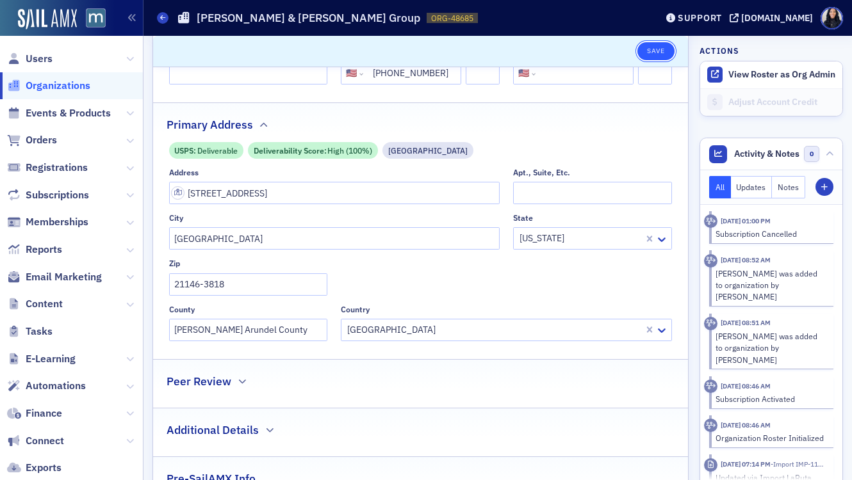
click at [658, 52] on button "Save" at bounding box center [655, 51] width 36 height 18
select select "US"
